Goal: Communication & Community: Answer question/provide support

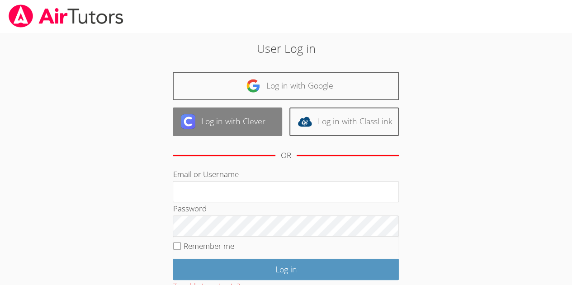
click at [250, 114] on link "Log in with Clever" at bounding box center [227, 122] width 109 height 28
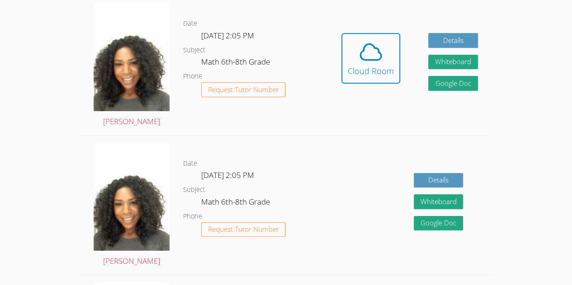
scroll to position [263, 0]
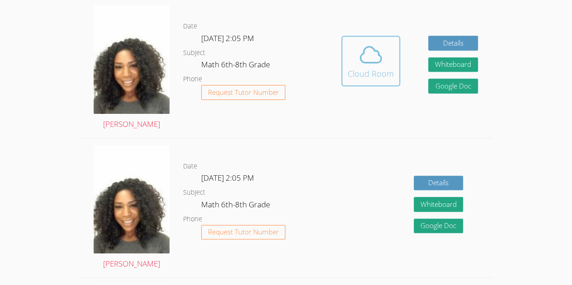
click at [370, 67] on icon at bounding box center [370, 54] width 25 height 25
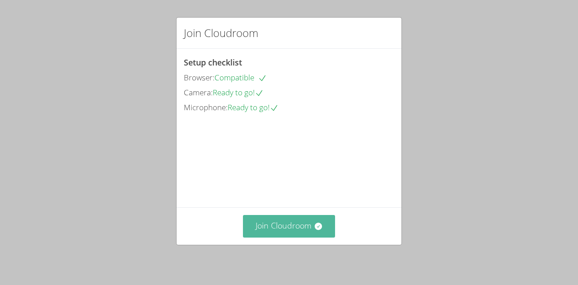
click at [299, 228] on button "Join Cloudroom" at bounding box center [289, 226] width 93 height 22
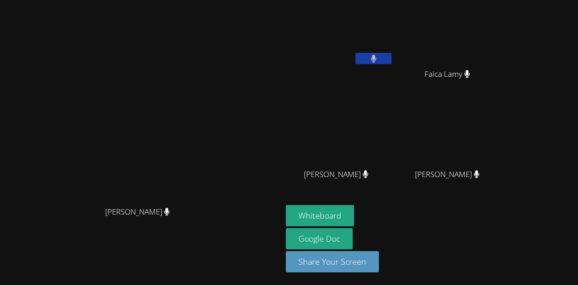
click at [74, 202] on video at bounding box center [142, 124] width 136 height 155
click at [394, 42] on video at bounding box center [340, 34] width 108 height 61
click at [354, 217] on button "Whiteboard" at bounding box center [320, 215] width 68 height 21
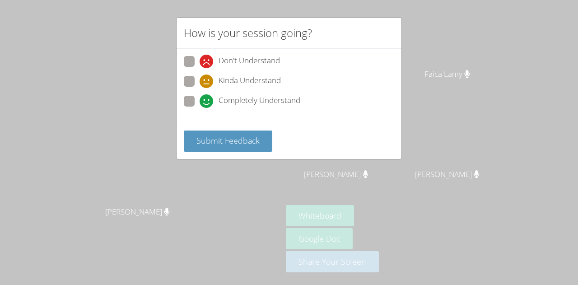
click at [200, 108] on span at bounding box center [200, 108] width 0 height 0
click at [200, 100] on input "Completely Understand" at bounding box center [204, 100] width 8 height 8
radio input "true"
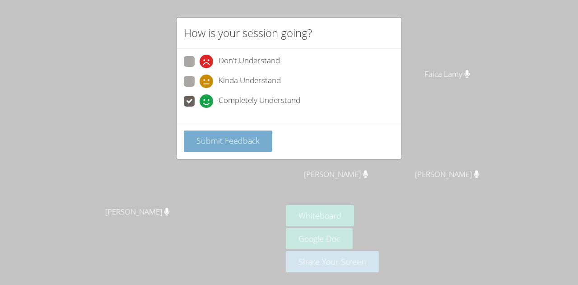
click at [197, 135] on span "Submit Feedback" at bounding box center [228, 140] width 63 height 11
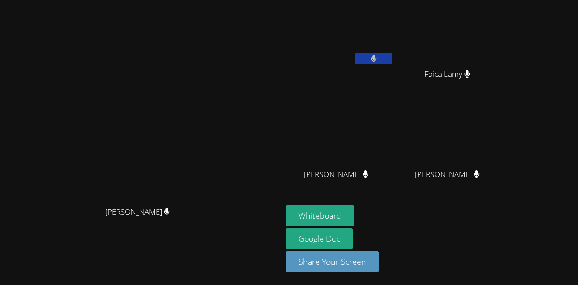
click at [93, 236] on div "[PERSON_NAME]" at bounding box center [141, 220] width 275 height 36
click at [107, 107] on video at bounding box center [142, 124] width 136 height 155
click at [97, 117] on video at bounding box center [142, 124] width 136 height 155
click at [95, 116] on video at bounding box center [142, 124] width 136 height 155
click at [159, 144] on video at bounding box center [142, 124] width 136 height 155
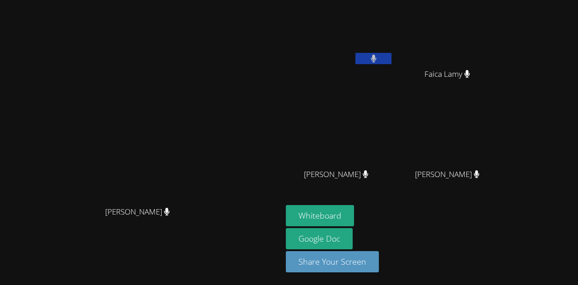
click at [88, 238] on div "[PERSON_NAME]" at bounding box center [141, 220] width 275 height 36
click at [96, 232] on div "[PERSON_NAME]" at bounding box center [141, 220] width 275 height 36
click at [102, 227] on div "[PERSON_NAME]" at bounding box center [141, 220] width 275 height 36
click at [114, 229] on div "[PERSON_NAME]" at bounding box center [141, 220] width 275 height 36
click at [74, 153] on video at bounding box center [142, 124] width 136 height 155
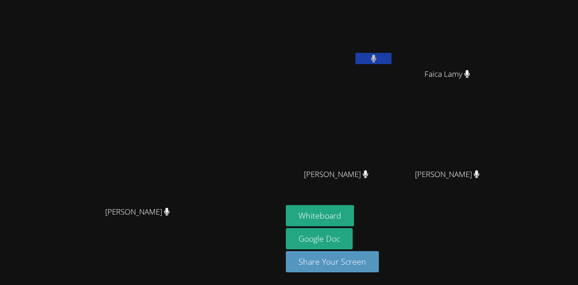
click at [74, 92] on video at bounding box center [142, 124] width 136 height 155
click at [5, 270] on div "[PERSON_NAME] [PERSON_NAME]" at bounding box center [141, 143] width 275 height 278
click at [394, 48] on video at bounding box center [340, 34] width 108 height 61
click at [392, 58] on button at bounding box center [374, 58] width 36 height 11
click at [376, 58] on icon at bounding box center [373, 59] width 5 height 8
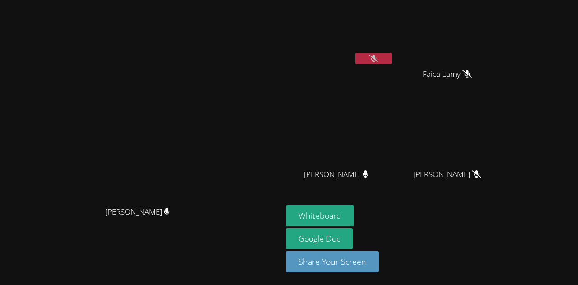
click at [379, 59] on icon at bounding box center [373, 59] width 9 height 8
drag, startPoint x: 445, startPoint y: 59, endPoint x: 455, endPoint y: 58, distance: 10.0
click at [392, 58] on button at bounding box center [374, 58] width 36 height 11
click at [394, 67] on div "Fadelson Revolte" at bounding box center [340, 36] width 108 height 65
click at [392, 61] on button at bounding box center [374, 58] width 36 height 11
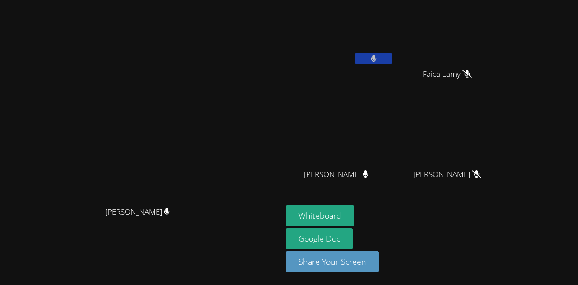
click at [392, 61] on button at bounding box center [374, 58] width 36 height 11
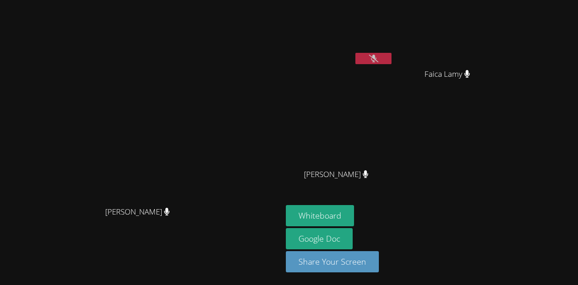
click at [392, 54] on button at bounding box center [374, 58] width 36 height 11
